Goal: Information Seeking & Learning: Learn about a topic

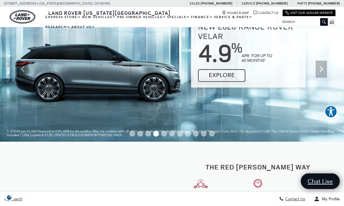
click at [0, 0] on link "Defender 110" at bounding box center [0, 0] width 0 height 0
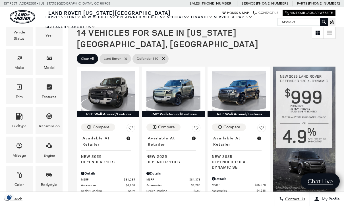
scroll to position [92, 0]
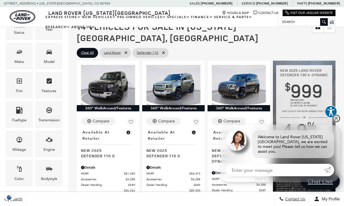
click at [336, 122] on link "✕" at bounding box center [336, 118] width 7 height 7
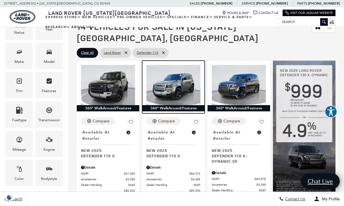
click at [179, 77] on img at bounding box center [173, 85] width 54 height 41
